Goal: Understand process/instructions: Learn about a topic

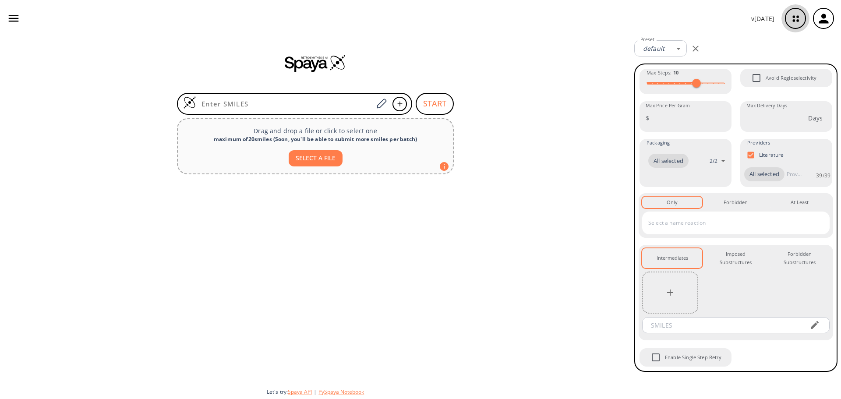
click at [793, 20] on icon "button" at bounding box center [795, 18] width 23 height 23
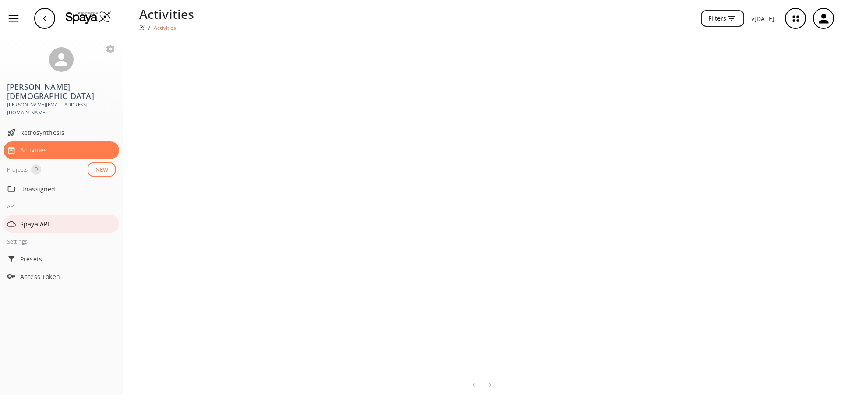
click at [46, 220] on span "Spaya API" at bounding box center [68, 224] width 96 height 9
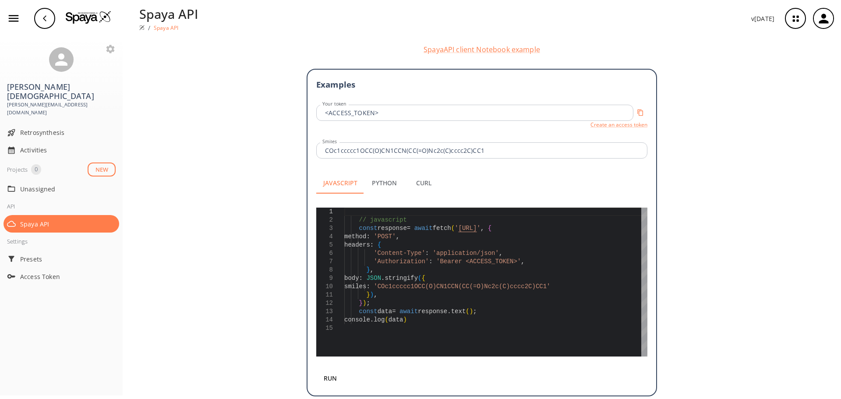
scroll to position [180, 0]
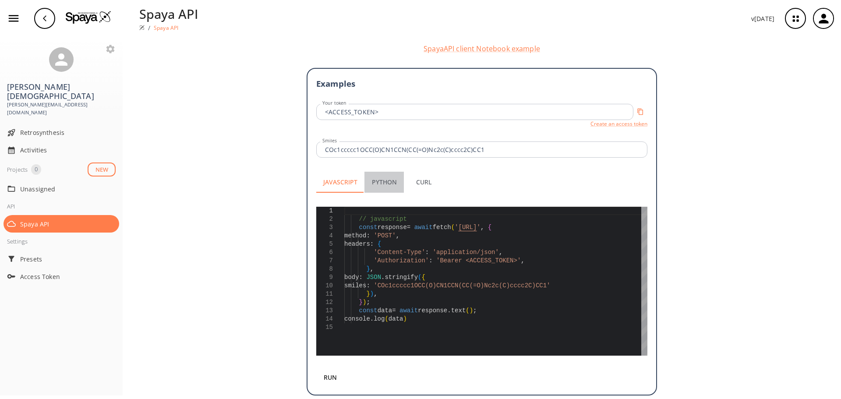
click at [382, 173] on button "Python" at bounding box center [384, 182] width 39 height 21
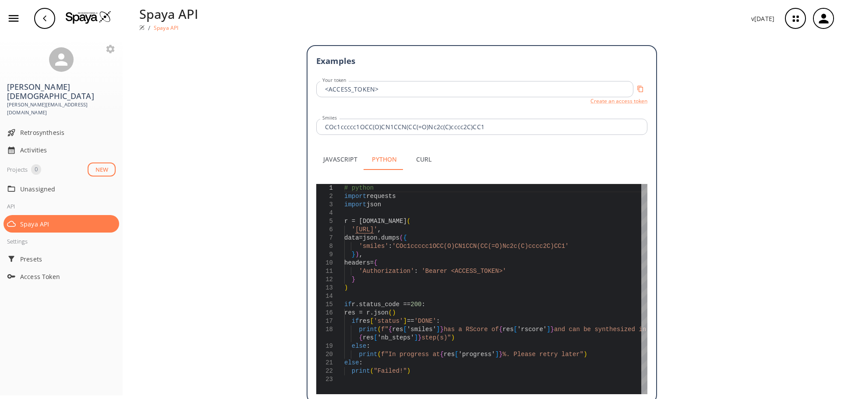
scroll to position [211, 0]
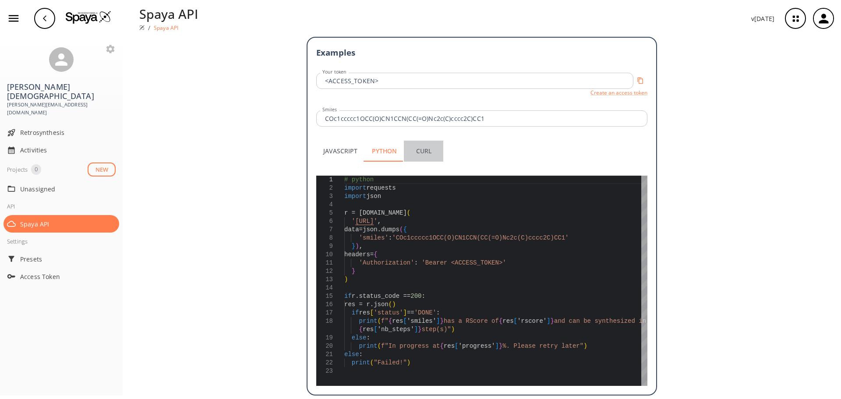
click at [417, 144] on button "Curl" at bounding box center [423, 151] width 39 height 21
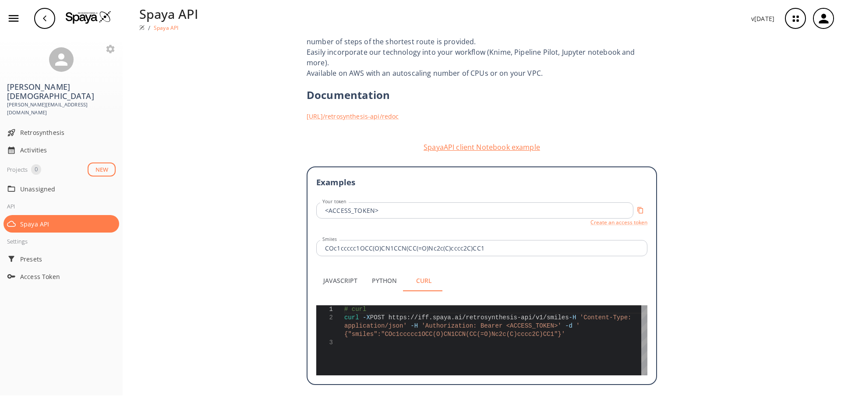
scroll to position [71, 0]
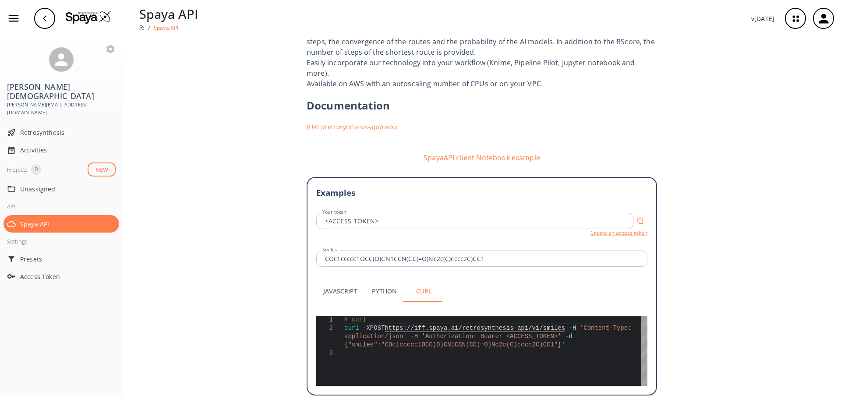
click at [333, 284] on button "Javascript" at bounding box center [340, 291] width 48 height 21
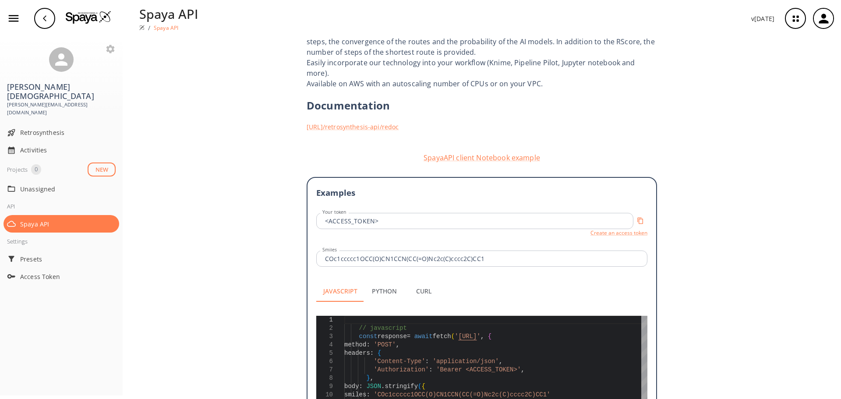
scroll to position [180, 0]
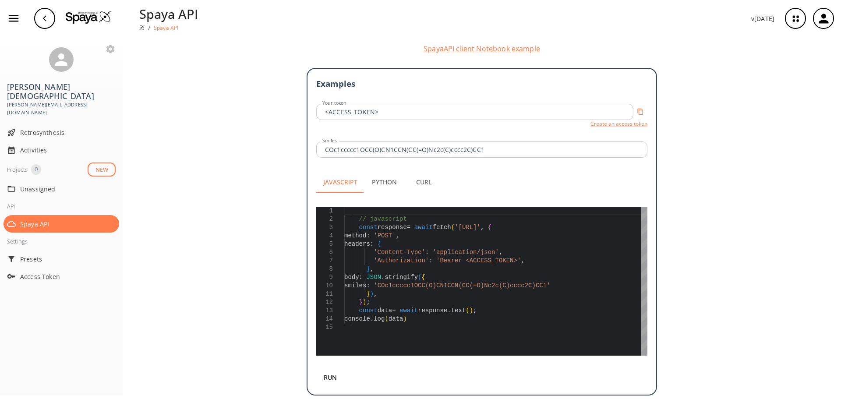
click at [420, 172] on button "Curl" at bounding box center [423, 182] width 39 height 21
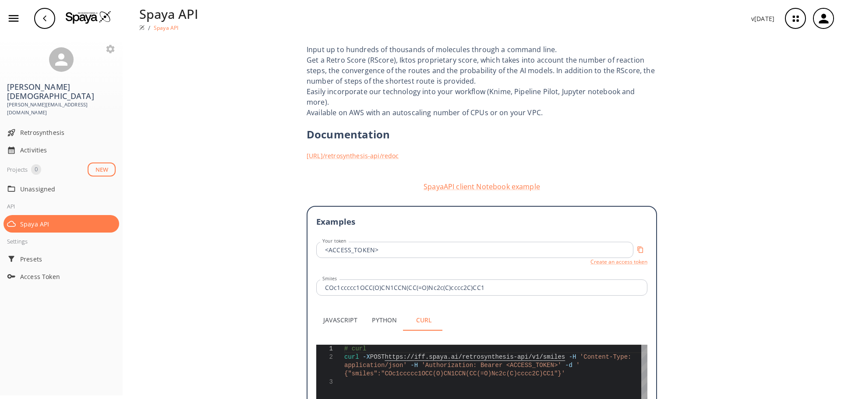
scroll to position [71, 0]
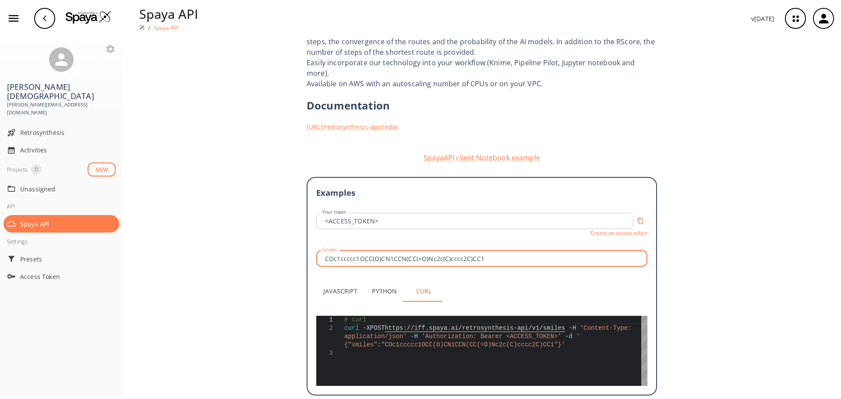
click at [595, 251] on input "COc1ccccc1OCC(O)CN1CCN(CC(=O)Nc2c(C)cccc2C)CC1" at bounding box center [483, 259] width 329 height 16
